Goal: Information Seeking & Learning: Find contact information

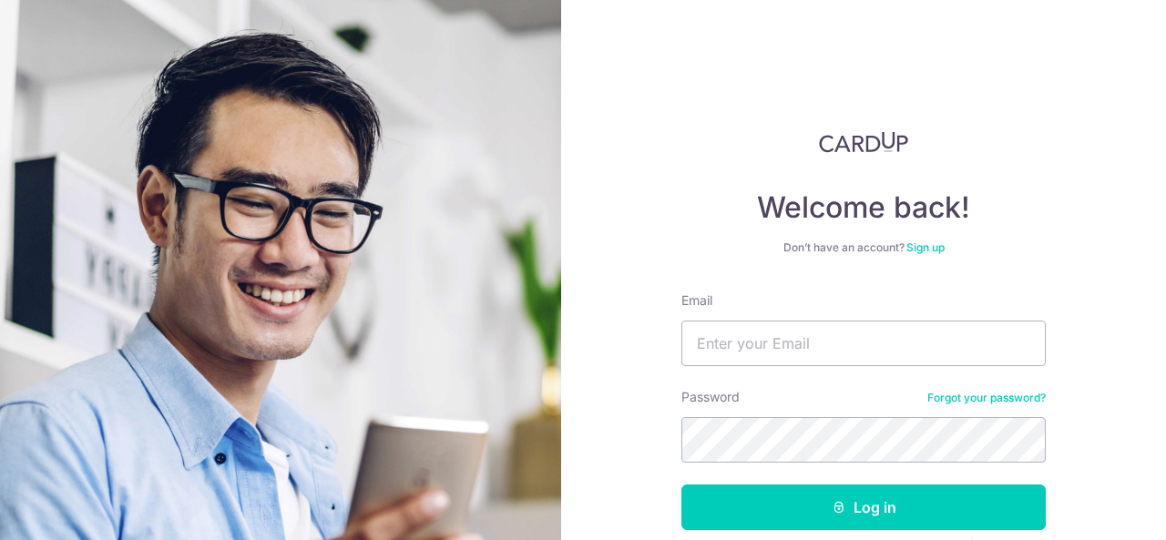
click at [1101, 240] on div "Welcome back! Don’t have an account? Sign up Email Password Forgot your passwor…" at bounding box center [863, 270] width 605 height 540
click at [845, 358] on input "Email" at bounding box center [863, 344] width 364 height 46
type input "[EMAIL_ADDRESS][DOMAIN_NAME]"
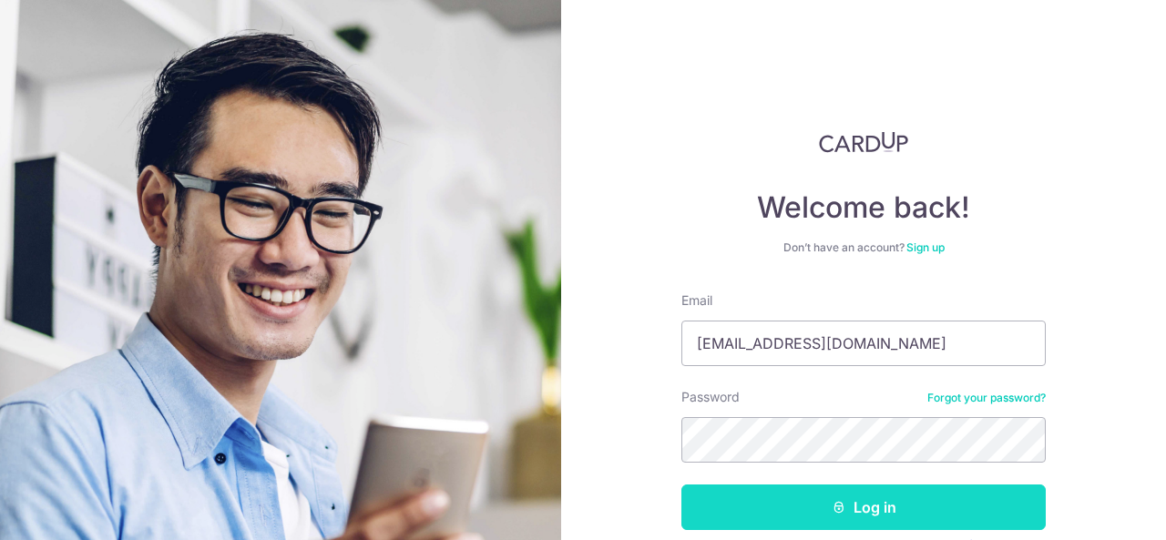
click at [866, 507] on button "Log in" at bounding box center [863, 508] width 364 height 46
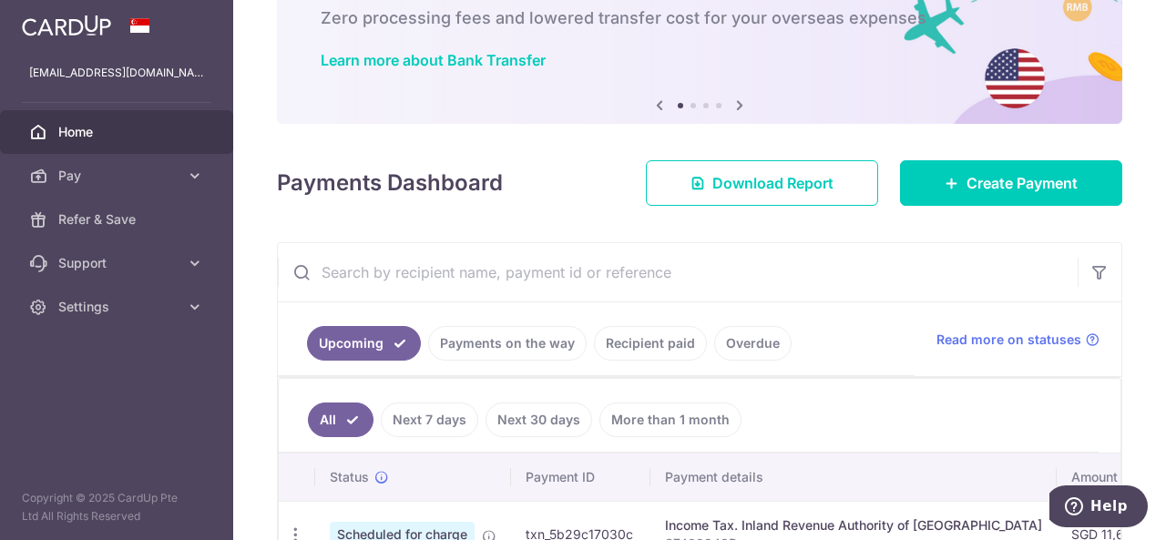
scroll to position [146, 0]
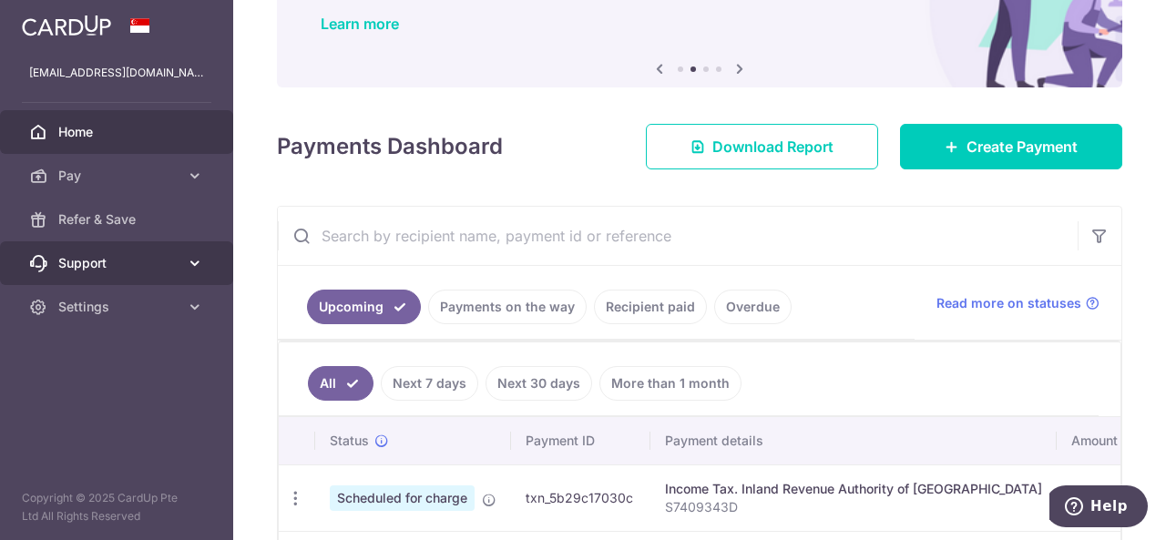
click at [155, 272] on link "Support" at bounding box center [116, 263] width 233 height 44
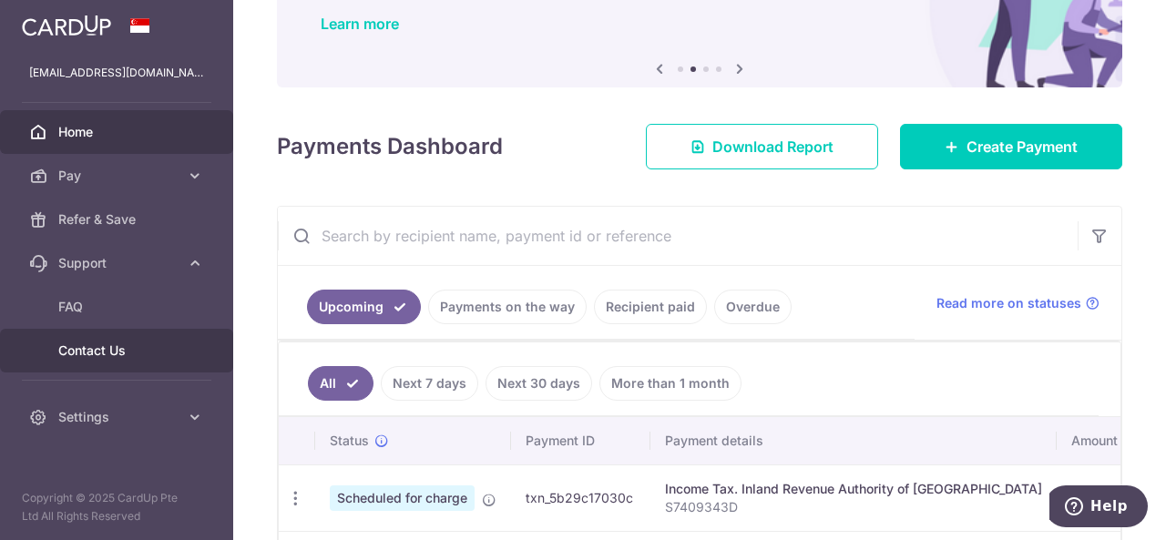
click at [106, 357] on span "Contact Us" at bounding box center [118, 351] width 120 height 18
